Goal: Answer question/provide support: Share knowledge or assist other users

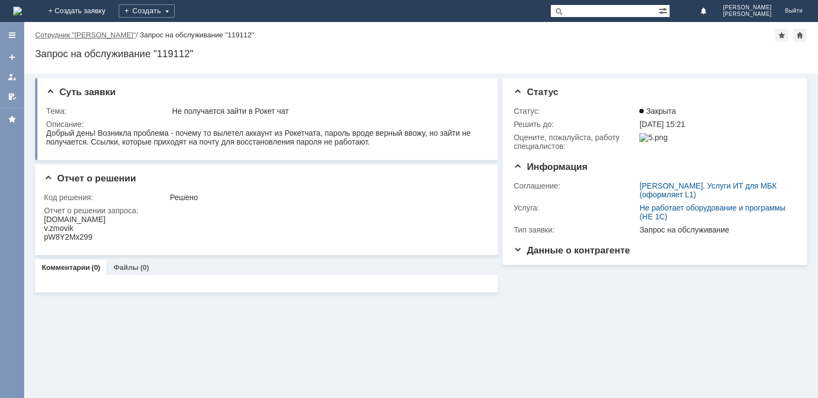
click at [117, 35] on link "Сотрудник "[PERSON_NAME]"" at bounding box center [85, 35] width 101 height 8
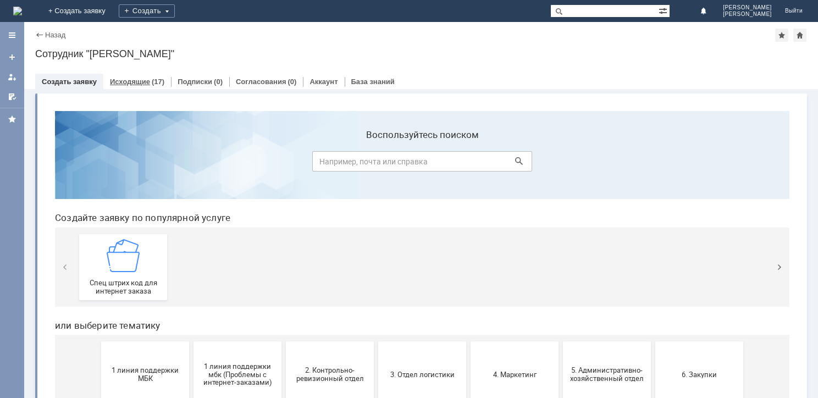
click at [130, 88] on div "Исходящие (17)" at bounding box center [137, 82] width 68 height 16
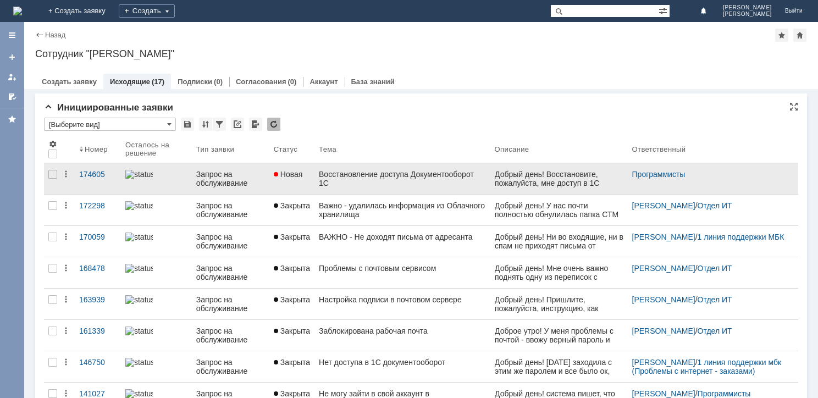
click at [366, 181] on div "Восстановление доступа Документооборот 1С" at bounding box center [402, 179] width 167 height 18
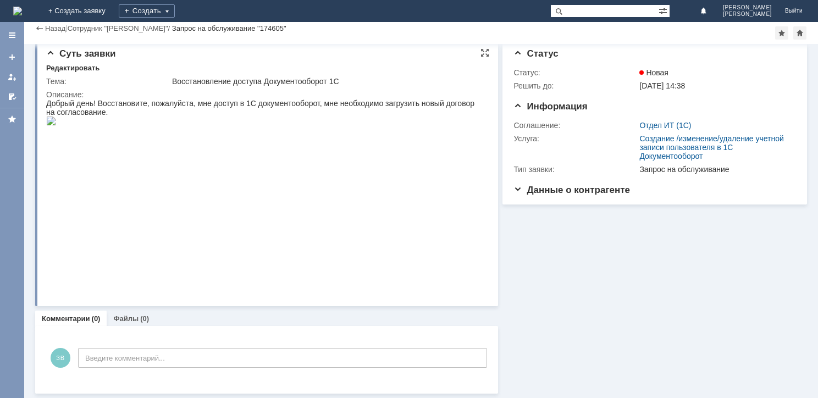
scroll to position [9, 0]
